Goal: Find contact information: Find contact information

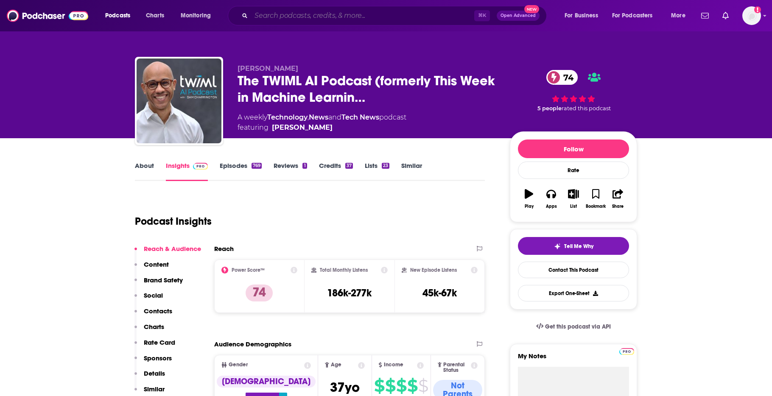
click at [281, 20] on input "Search podcasts, credits, & more..." at bounding box center [362, 16] width 223 height 14
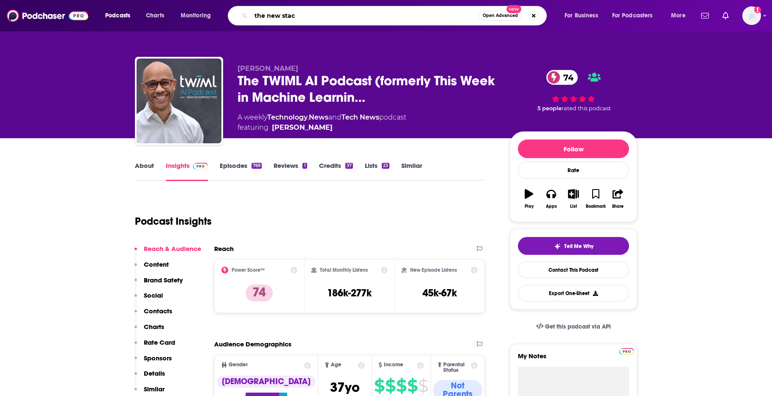
type input "the new stack"
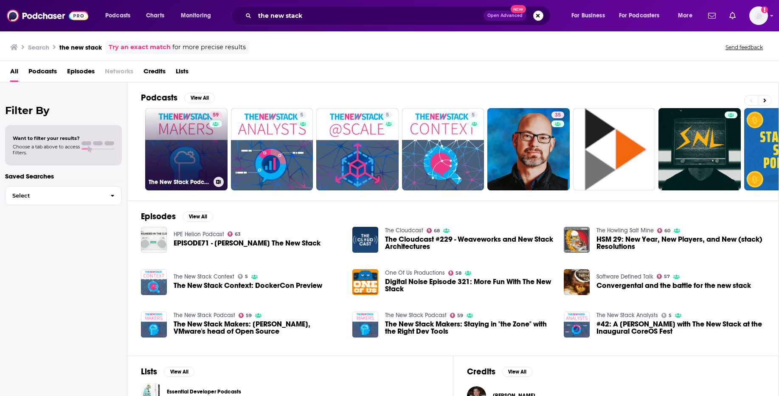
click at [168, 152] on link "59 The New Stack Podcast" at bounding box center [186, 149] width 82 height 82
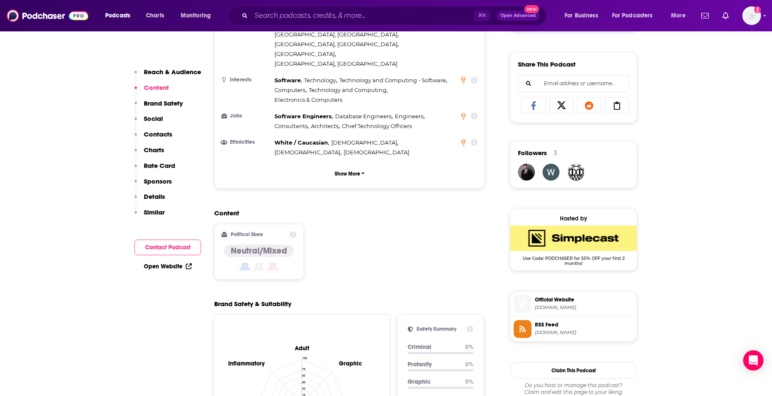
scroll to position [507, 0]
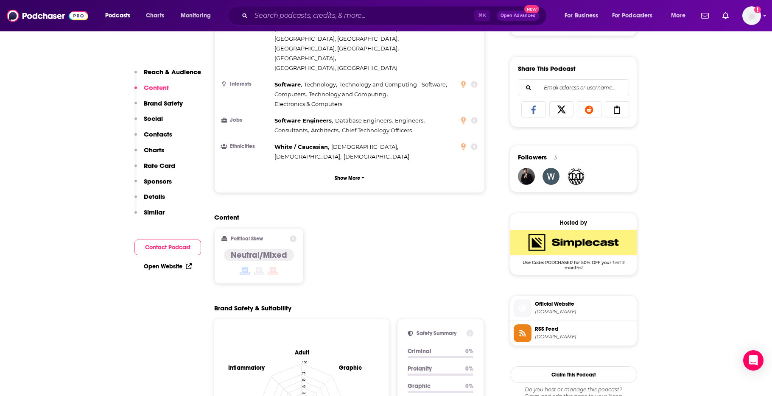
click at [578, 310] on span "[DOMAIN_NAME]" at bounding box center [584, 312] width 98 height 6
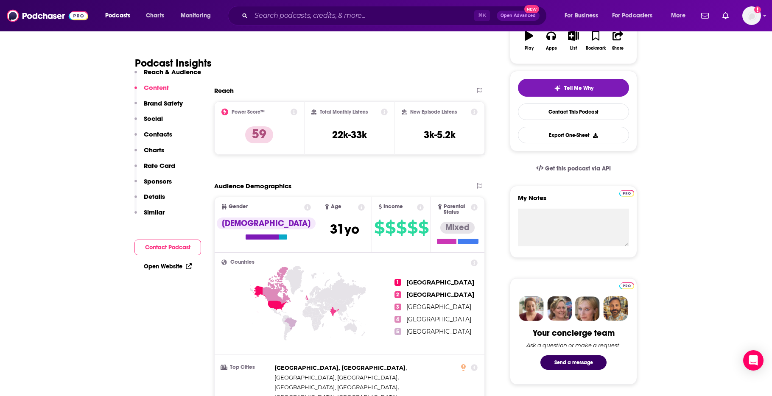
scroll to position [77, 0]
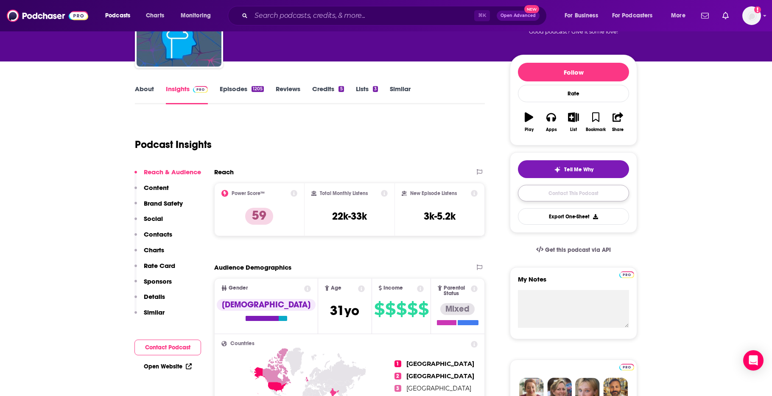
click at [548, 198] on link "Contact This Podcast" at bounding box center [573, 193] width 111 height 17
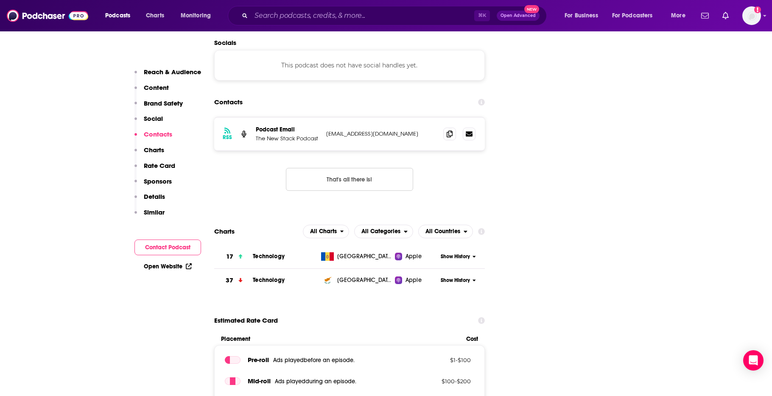
scroll to position [864, 0]
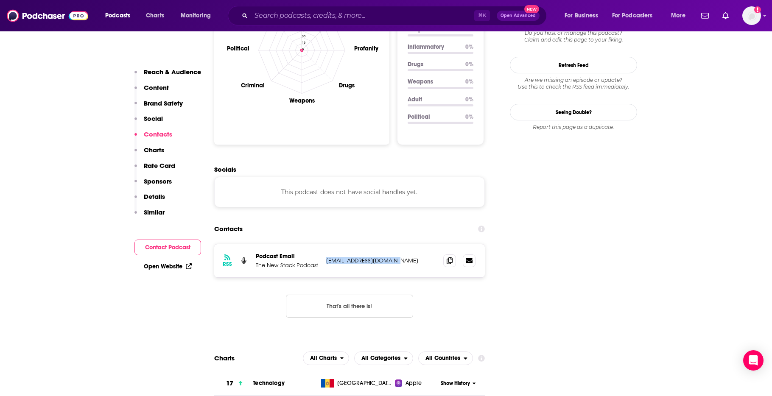
drag, startPoint x: 327, startPoint y: 208, endPoint x: 394, endPoint y: 210, distance: 67.1
click at [394, 257] on p "[EMAIL_ADDRESS][DOMAIN_NAME]" at bounding box center [381, 260] width 110 height 7
copy p "[EMAIL_ADDRESS][DOMAIN_NAME]"
